Goal: Transaction & Acquisition: Download file/media

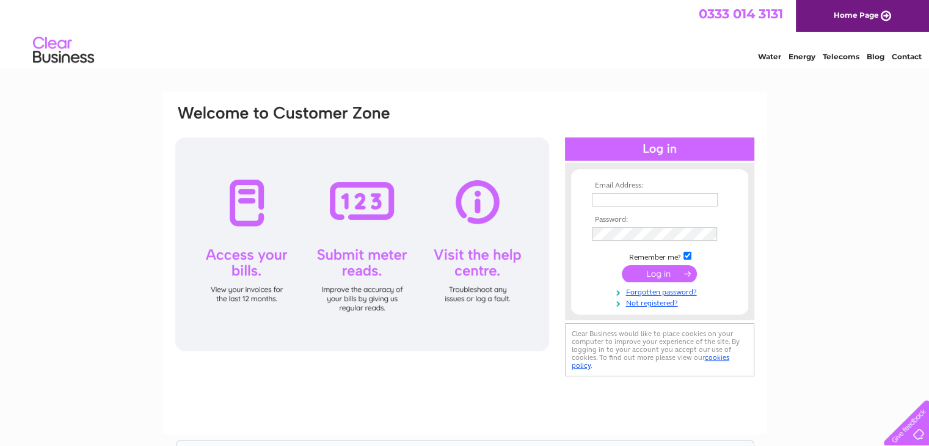
type input "[EMAIL_ADDRESS][DOMAIN_NAME][PERSON_NAME]"
click at [648, 277] on input "submit" at bounding box center [659, 273] width 75 height 17
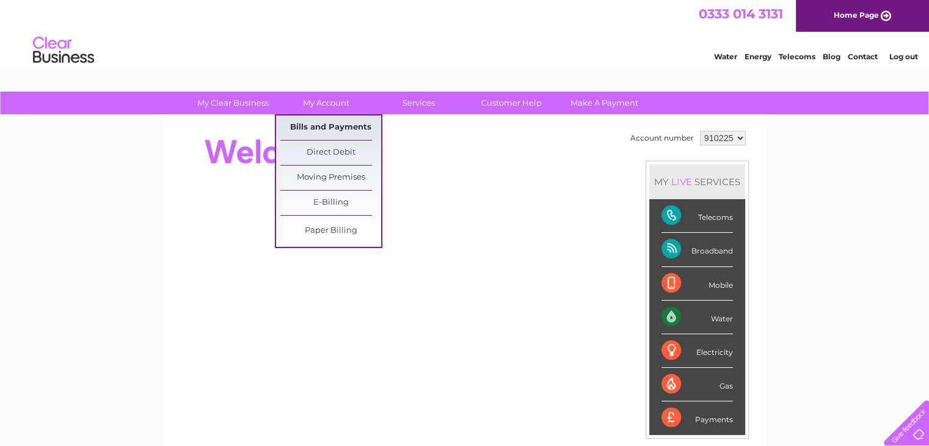
click at [318, 127] on link "Bills and Payments" at bounding box center [330, 127] width 101 height 24
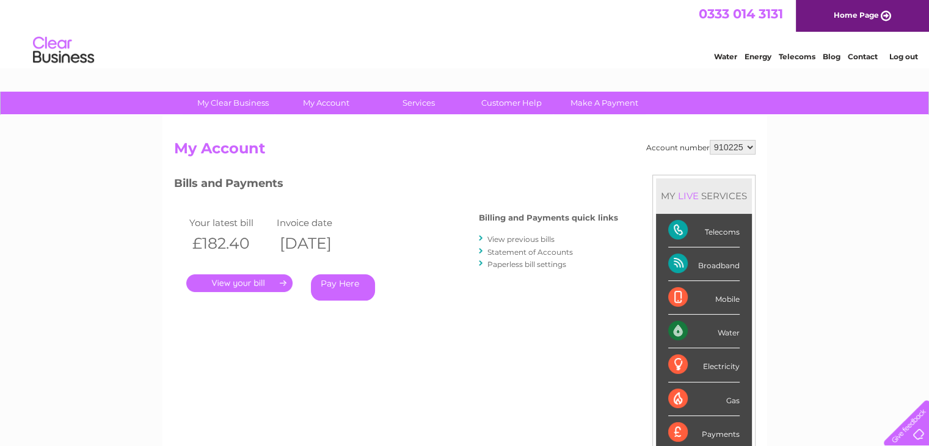
click at [236, 282] on link "." at bounding box center [239, 283] width 106 height 18
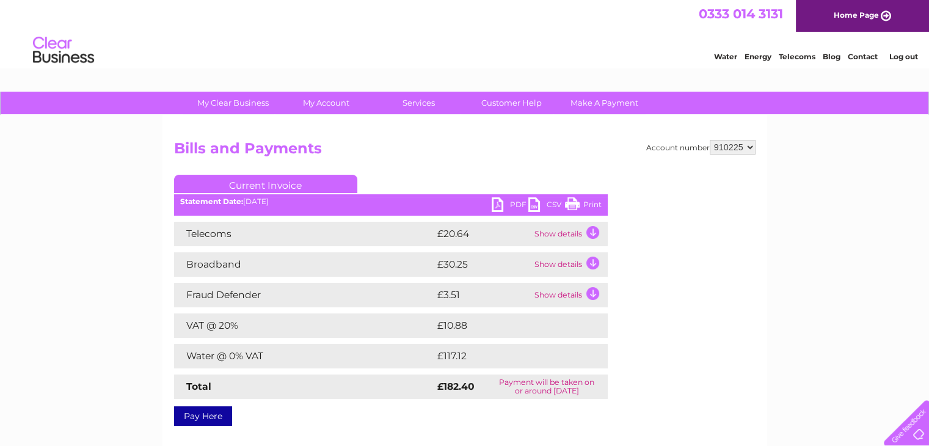
click at [511, 201] on link "PDF" at bounding box center [510, 206] width 37 height 18
click at [505, 205] on link "PDF" at bounding box center [510, 206] width 37 height 18
